Goal: Information Seeking & Learning: Check status

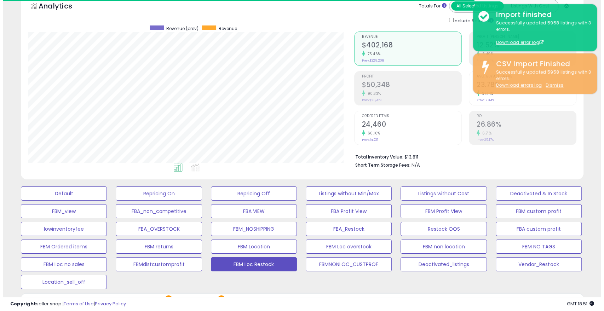
scroll to position [152, 0]
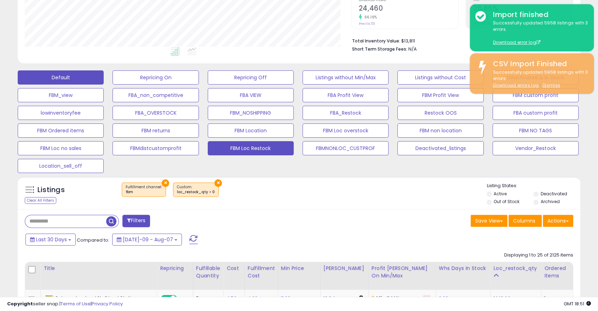
click at [82, 81] on button "Default" at bounding box center [61, 77] width 86 height 14
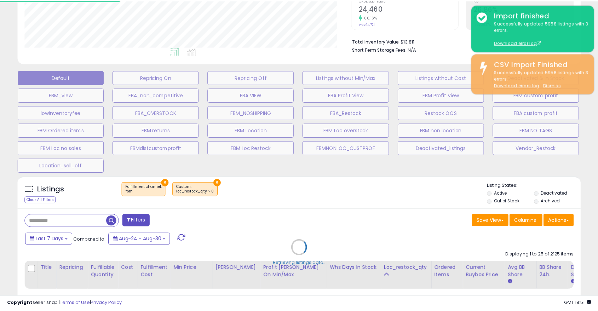
scroll to position [145, 329]
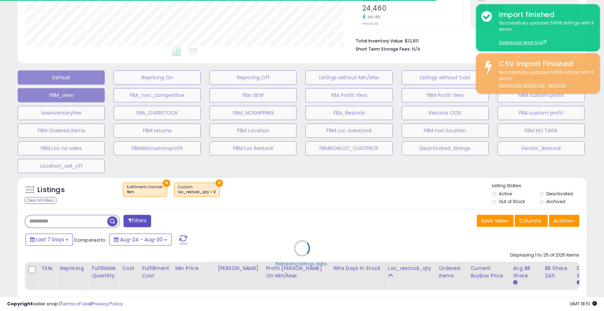
click at [80, 98] on button "FBM_view" at bounding box center [61, 95] width 87 height 14
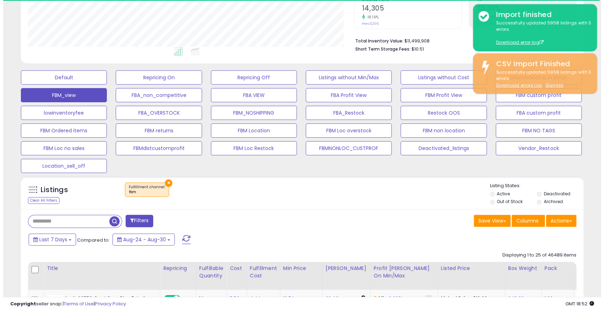
scroll to position [145, 325]
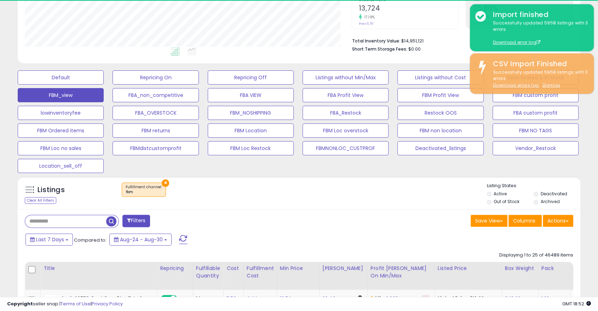
click at [137, 220] on button "Filters" at bounding box center [136, 221] width 28 height 12
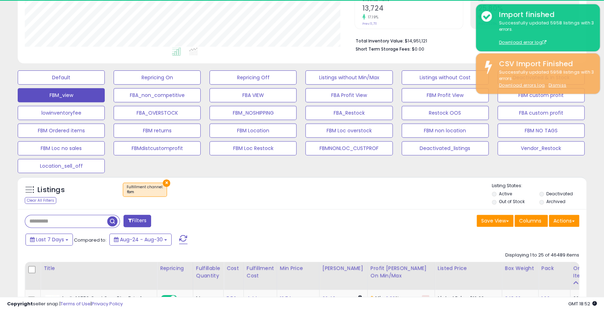
scroll to position [145, 329]
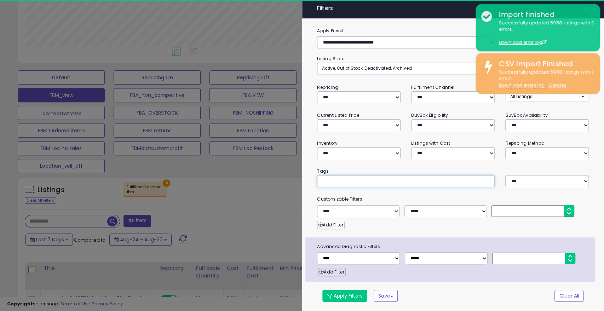
click at [330, 183] on input "text" at bounding box center [375, 181] width 106 height 7
type input "**"
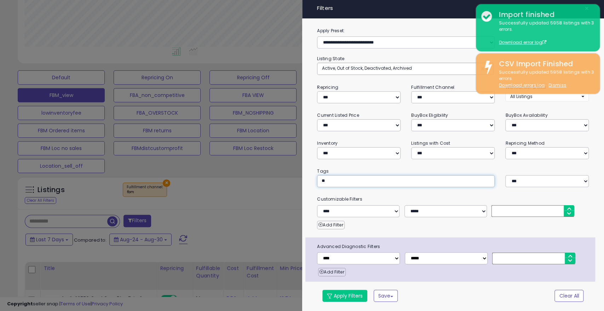
type input "**"
click at [345, 296] on button "Apply Filters" at bounding box center [344, 296] width 45 height 12
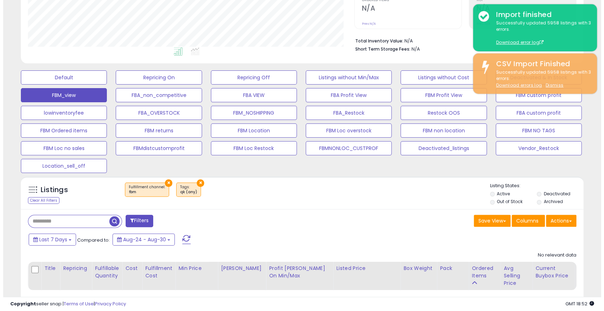
scroll to position [192, 0]
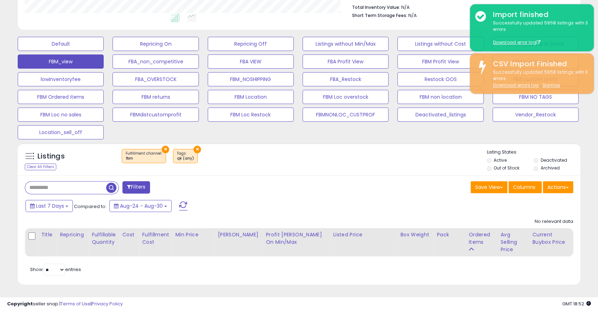
click at [137, 181] on button "Filters" at bounding box center [136, 187] width 28 height 12
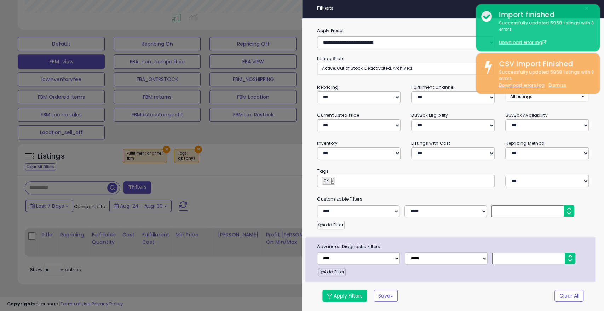
click at [331, 179] on link "×" at bounding box center [332, 180] width 4 height 7
type input "**"
click at [344, 293] on button "Apply Filters" at bounding box center [344, 296] width 45 height 12
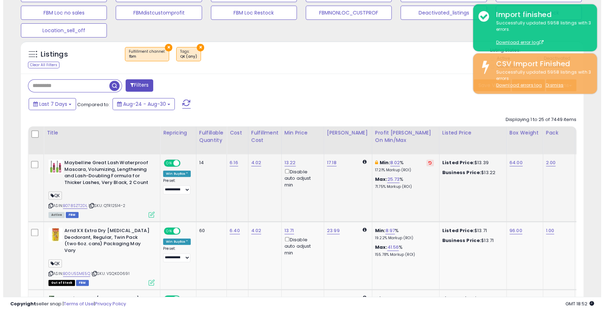
scroll to position [193, 0]
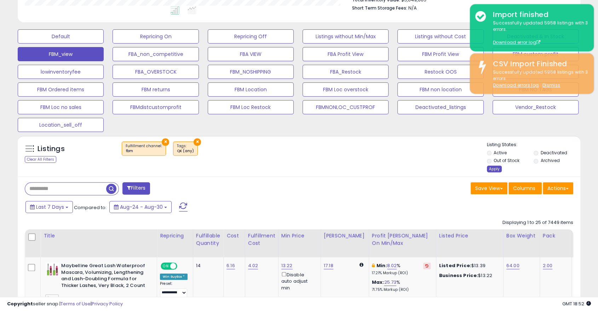
click at [491, 169] on div "Apply" at bounding box center [494, 169] width 15 height 7
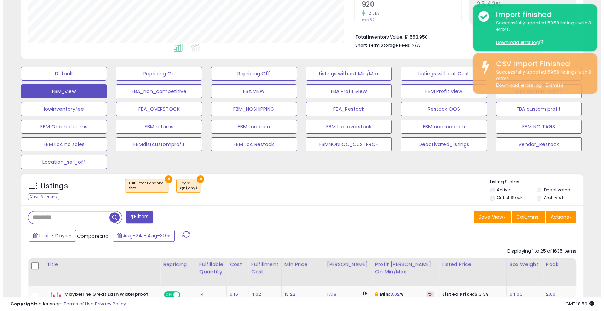
scroll to position [156, 0]
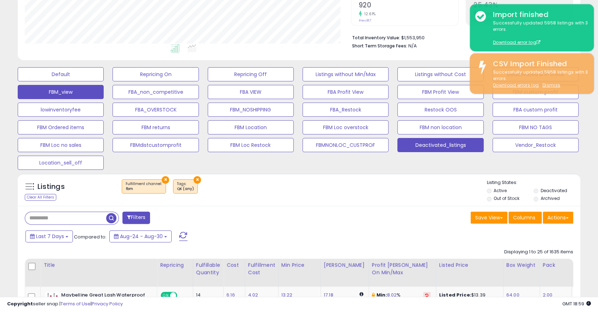
click at [430, 145] on button "Deactivated_listings" at bounding box center [440, 145] width 86 height 14
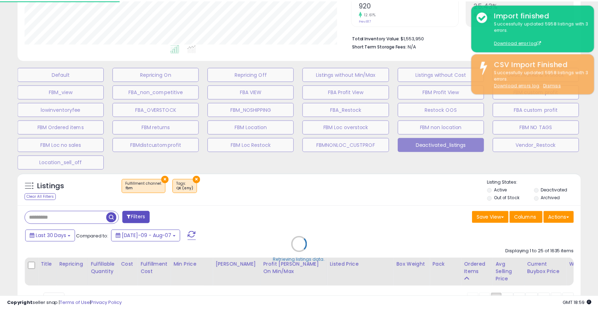
scroll to position [145, 329]
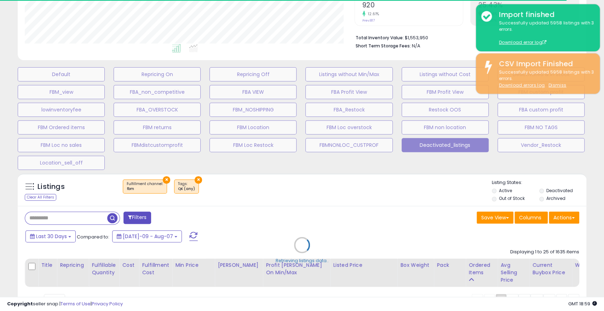
select select "**"
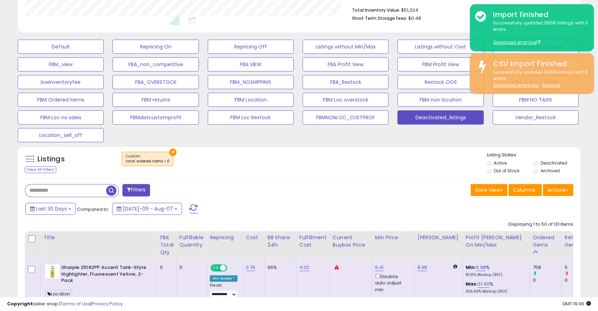
scroll to position [304, 0]
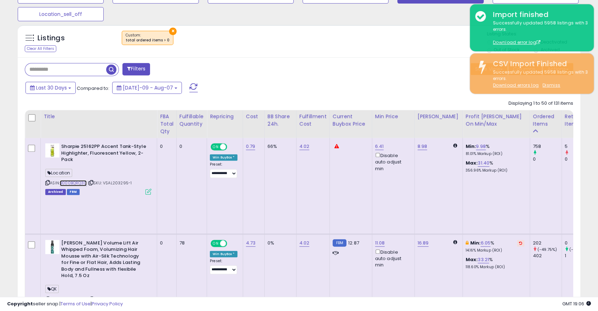
click at [73, 182] on link "B000BQRQ3C" at bounding box center [73, 183] width 27 height 6
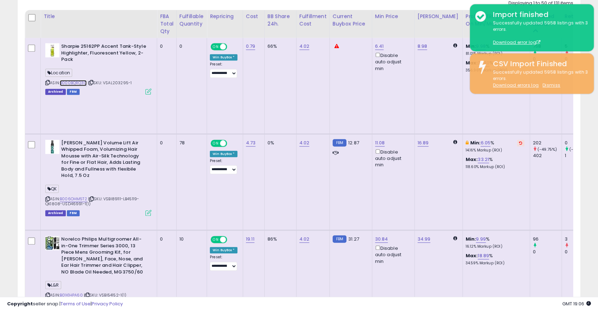
scroll to position [405, 0]
click at [75, 196] on link "B006OHM5T2" at bounding box center [73, 199] width 27 height 6
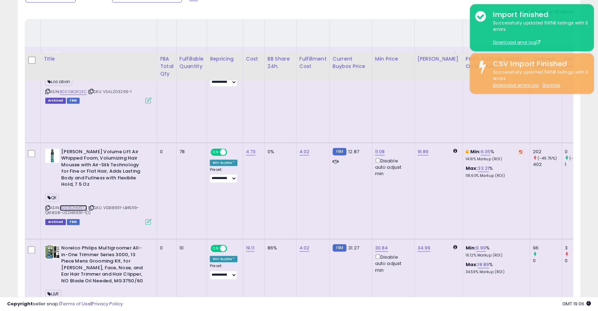
scroll to position [448, 0]
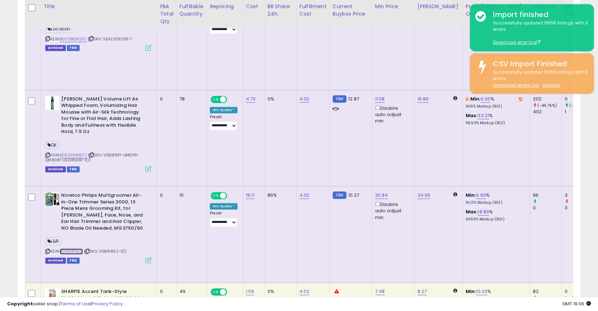
click at [71, 248] on link "B01K1HPA60" at bounding box center [71, 251] width 23 height 6
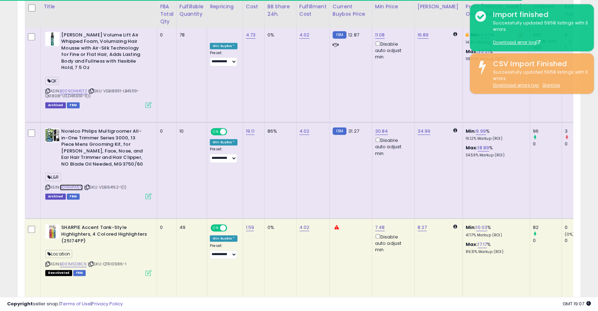
scroll to position [513, 0]
click at [76, 261] on link "B001MSD8C6" at bounding box center [73, 264] width 27 height 6
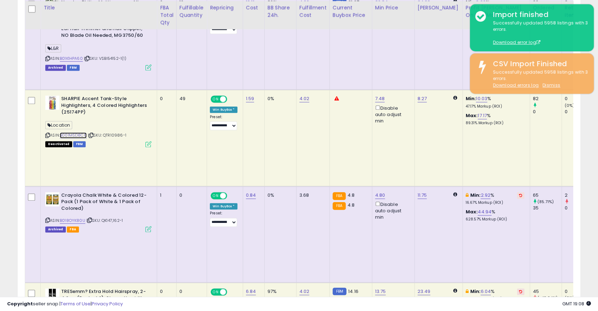
scroll to position [642, 0]
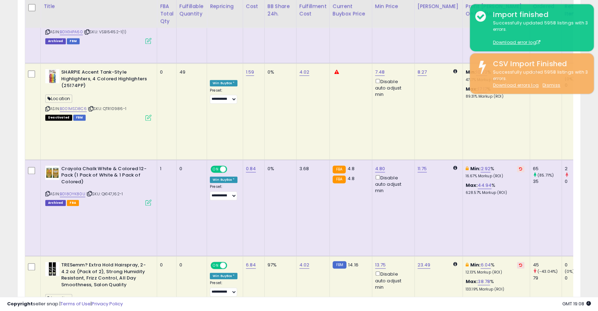
scroll to position [0, 0]
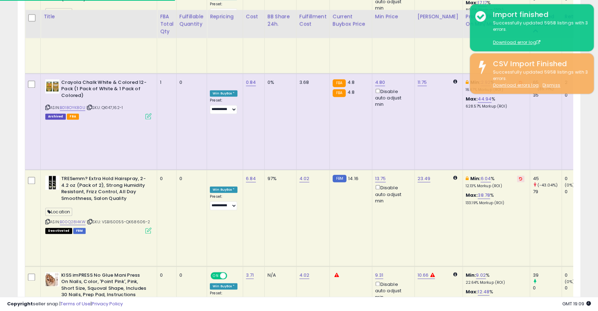
scroll to position [764, 0]
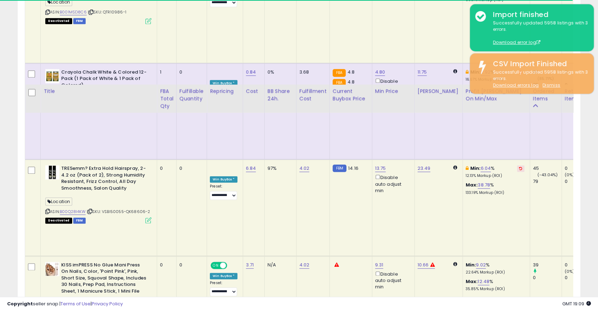
scroll to position [849, 0]
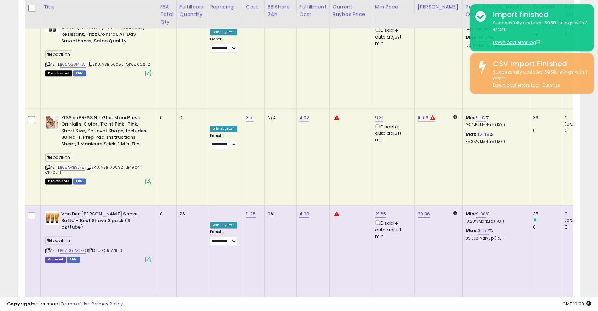
scroll to position [912, 0]
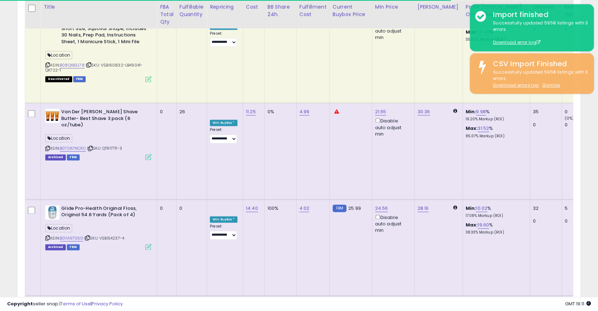
scroll to position [1014, 0]
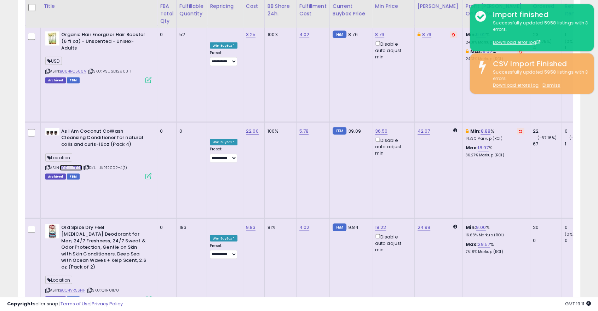
scroll to position [1380, 0]
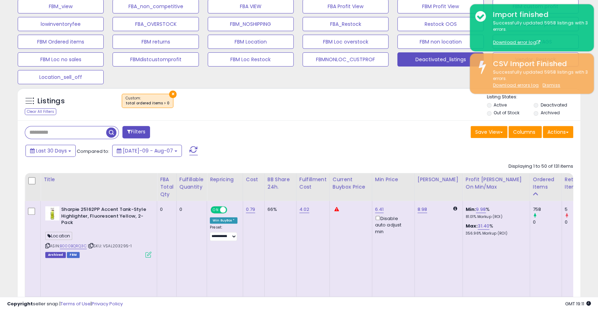
scroll to position [215, 0]
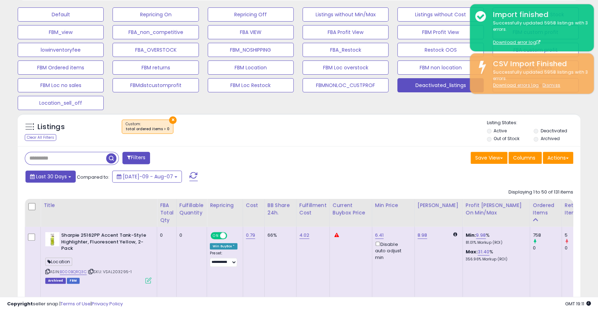
click at [52, 178] on span "Last 30 Days" at bounding box center [51, 176] width 31 height 7
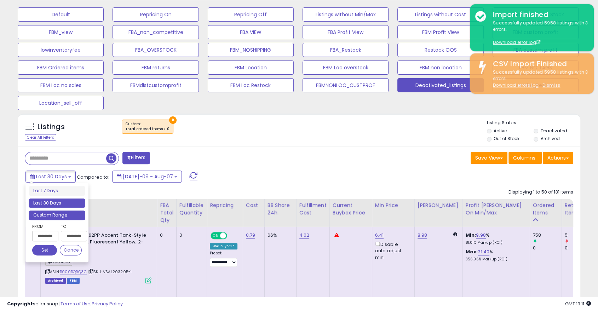
click at [49, 213] on li "Custom Range" at bounding box center [57, 215] width 57 height 10
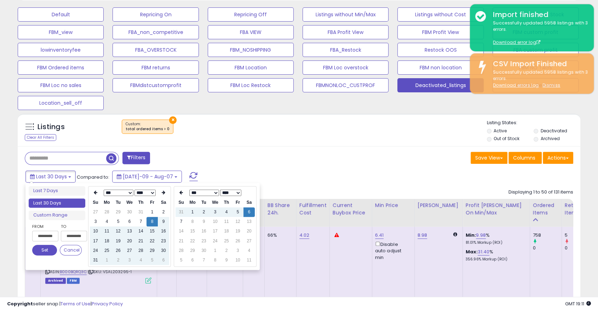
click at [124, 190] on select "*** *** *** *** *** *** *** *** ***" at bounding box center [119, 193] width 30 height 6
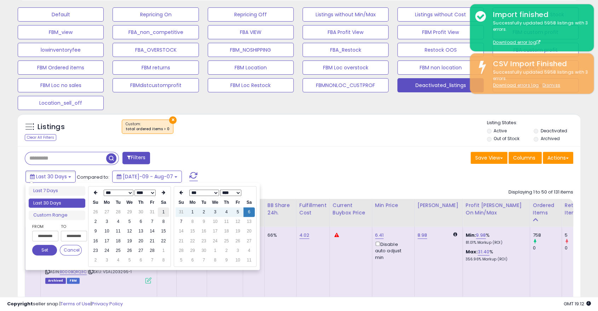
click at [164, 212] on td "1" at bounding box center [163, 212] width 11 height 10
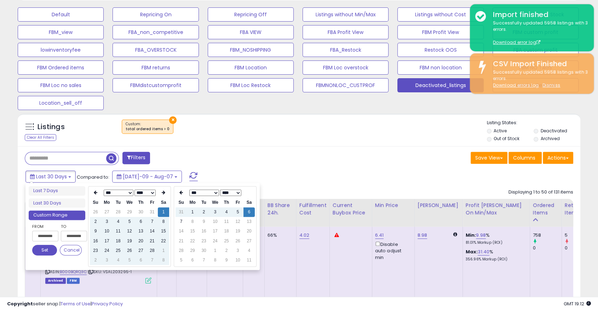
type input "**********"
click at [44, 246] on button "Set" at bounding box center [44, 250] width 25 height 11
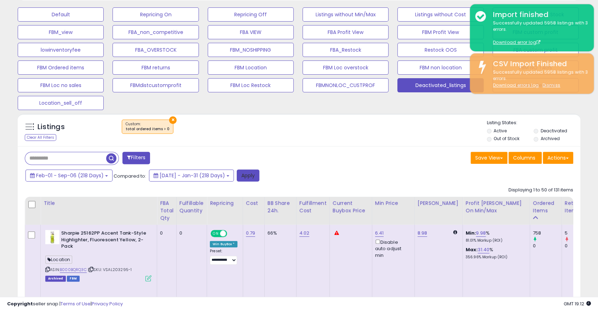
click at [257, 180] on button "Apply" at bounding box center [248, 175] width 23 height 12
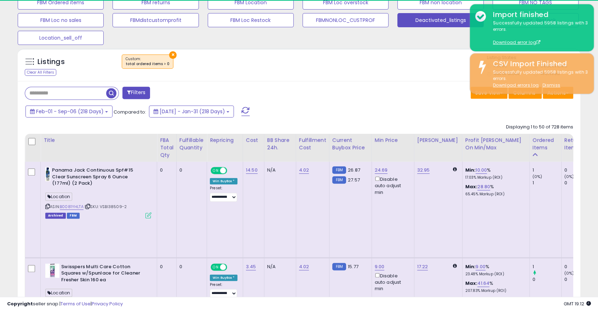
scroll to position [282, 0]
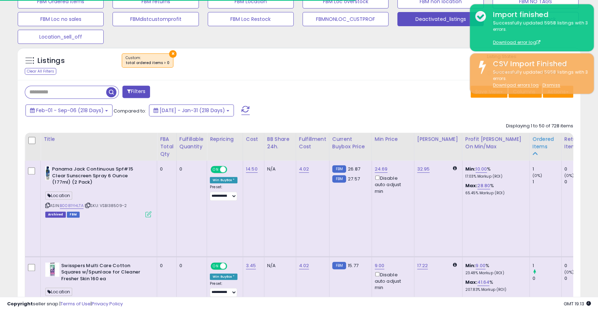
click at [533, 146] on div "Ordered Items" at bounding box center [545, 142] width 26 height 15
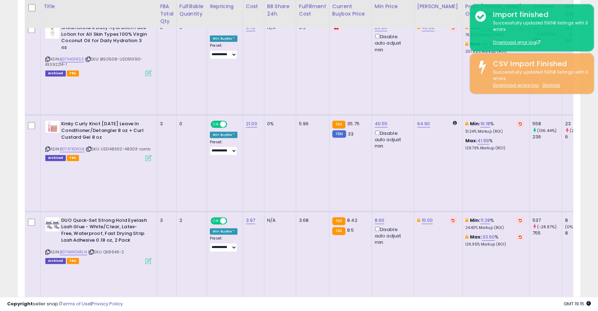
scroll to position [617, 0]
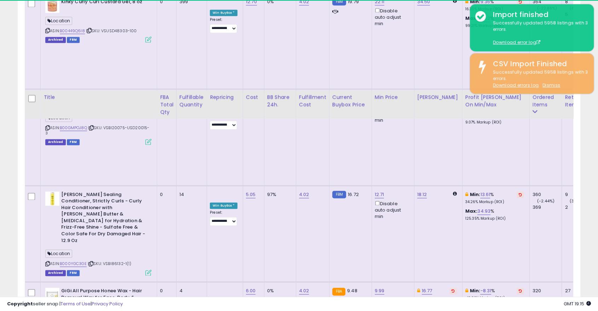
scroll to position [1118, 0]
